Goal: Task Accomplishment & Management: Use online tool/utility

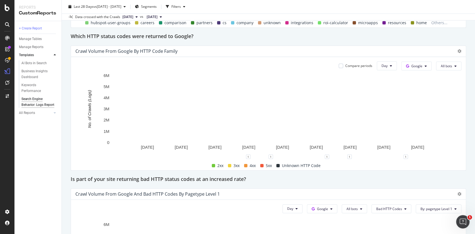
scroll to position [667, 0]
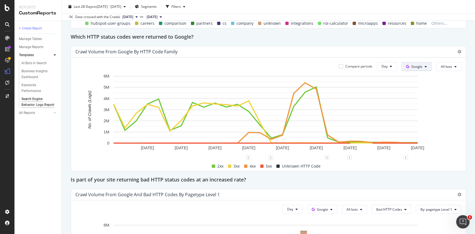
click at [401, 69] on button "Google" at bounding box center [416, 66] width 30 height 9
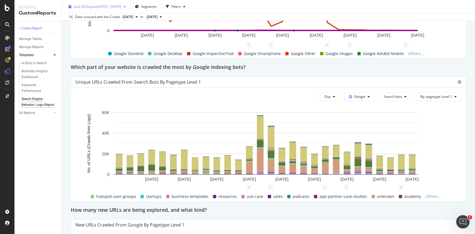
scroll to position [350, 0]
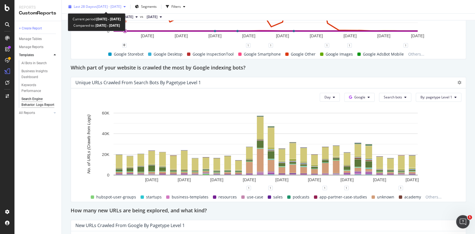
click at [128, 3] on div "Last 28 Days vs [DATE] - [DATE]" at bounding box center [97, 7] width 62 height 8
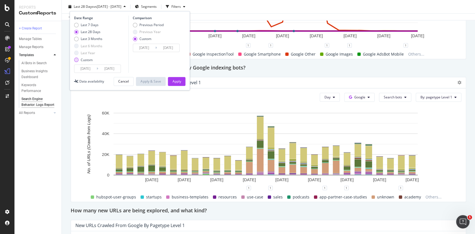
click at [79, 61] on div "Custom" at bounding box center [88, 60] width 28 height 5
click at [90, 70] on input "[DATE]" at bounding box center [85, 69] width 22 height 8
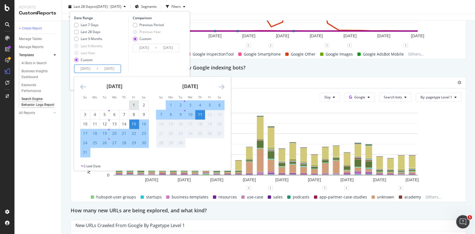
click at [133, 102] on div "1" at bounding box center [133, 105] width 9 height 9
type input "[DATE]"
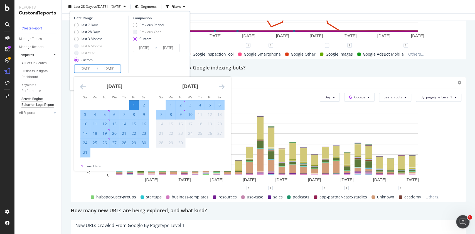
click at [86, 153] on div "31" at bounding box center [84, 153] width 9 height 6
type input "[DATE]"
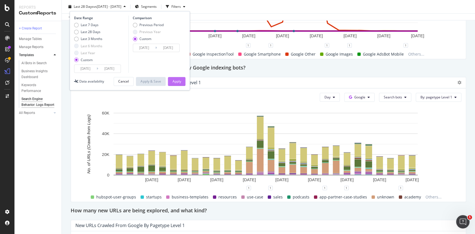
click at [177, 82] on div "Apply" at bounding box center [176, 81] width 9 height 5
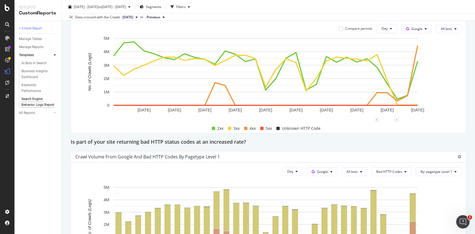
scroll to position [775, 0]
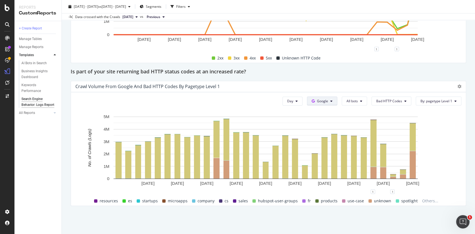
click at [317, 99] on span "Google" at bounding box center [322, 101] width 11 height 5
click at [320, 134] on span "OpenAI" at bounding box center [326, 132] width 21 height 5
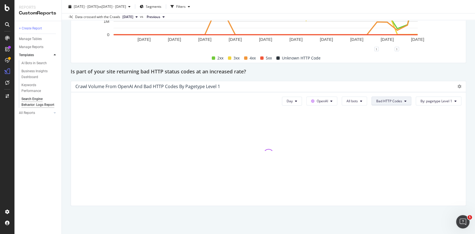
click at [388, 103] on button "Bad HTTP Codes" at bounding box center [392, 101] width 40 height 9
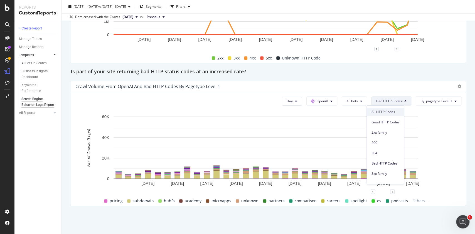
click at [384, 112] on span "All HTTP Codes" at bounding box center [385, 111] width 28 height 5
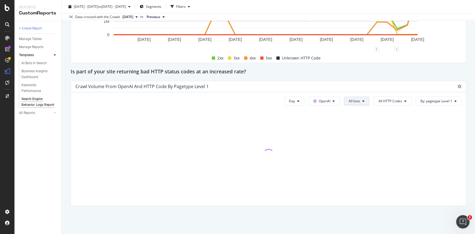
click at [362, 101] on icon at bounding box center [363, 101] width 2 height 3
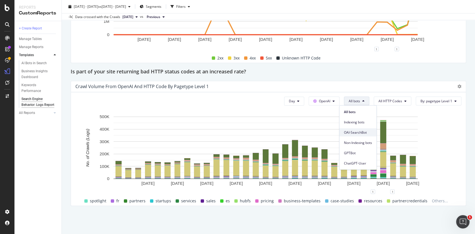
click at [353, 133] on span "OAI-SearchBot" at bounding box center [358, 132] width 28 height 5
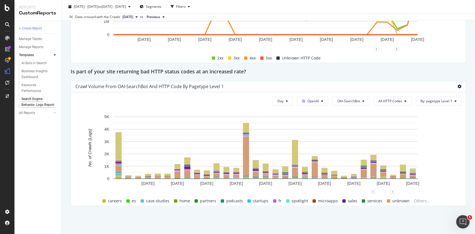
click at [458, 85] on icon at bounding box center [460, 87] width 4 height 4
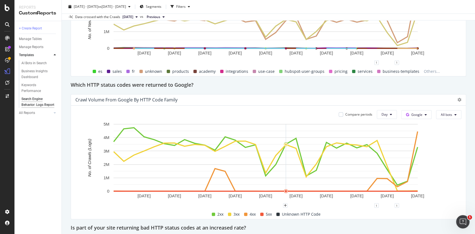
scroll to position [619, 0]
click at [412, 114] on span "Google" at bounding box center [416, 114] width 11 height 5
click at [411, 148] on span "OpenAI" at bounding box center [419, 146] width 21 height 5
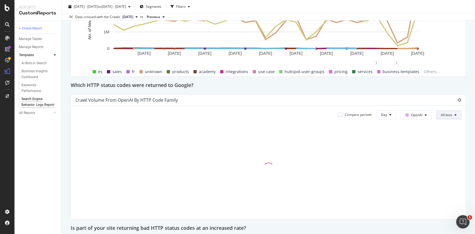
click at [444, 112] on button "All bots" at bounding box center [448, 114] width 25 height 9
click at [442, 144] on span "OAI-SearchBot" at bounding box center [449, 146] width 28 height 5
click at [458, 101] on icon at bounding box center [460, 100] width 4 height 4
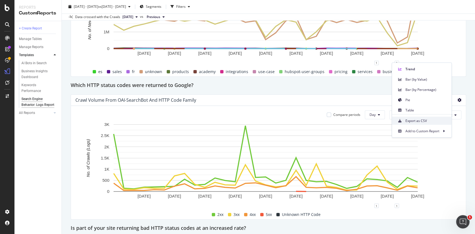
click at [426, 121] on span "Export as CSV" at bounding box center [426, 120] width 42 height 5
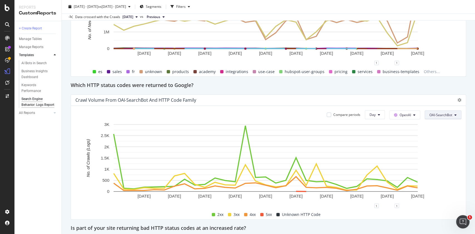
click at [428, 111] on button "OAI-SearchBot" at bounding box center [443, 114] width 37 height 9
click at [437, 174] on span "ChatGPT-User" at bounding box center [438, 176] width 28 height 5
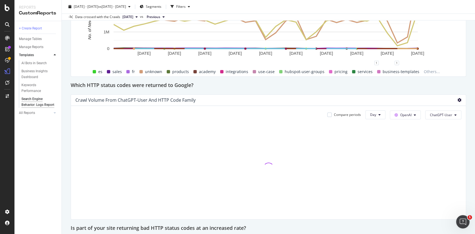
click at [458, 102] on icon at bounding box center [460, 100] width 4 height 4
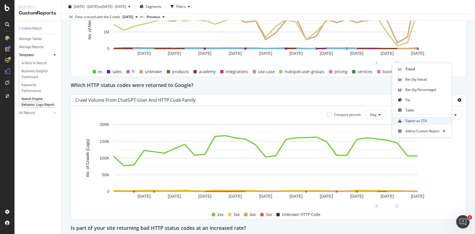
click at [432, 120] on span "Export as CSV" at bounding box center [426, 120] width 42 height 5
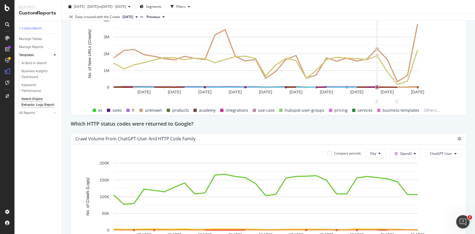
scroll to position [579, 0]
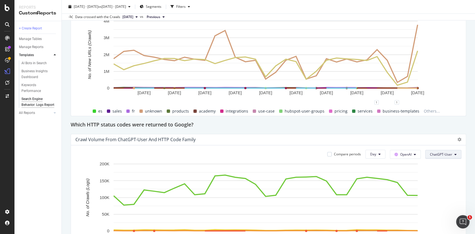
click at [432, 154] on span "ChatGPT-User" at bounding box center [441, 154] width 22 height 5
click at [431, 184] on span "OAI-SearchBot" at bounding box center [439, 185] width 28 height 5
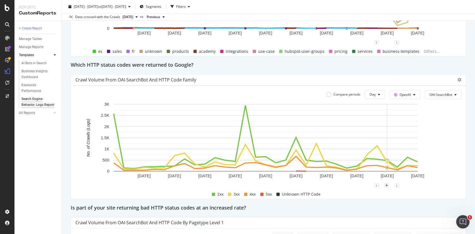
scroll to position [640, 0]
click at [429, 93] on span "OAI-SearchBot" at bounding box center [440, 94] width 23 height 5
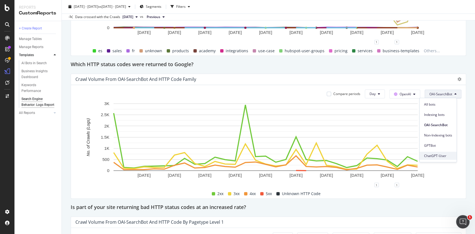
click at [432, 155] on span "ChatGPT-User" at bounding box center [438, 156] width 28 height 5
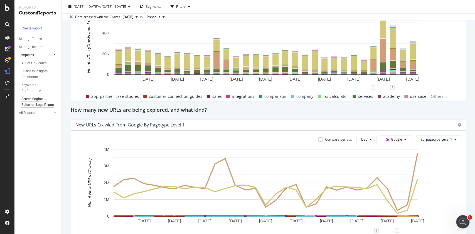
scroll to position [426, 0]
